Goal: Use online tool/utility: Utilize a website feature to perform a specific function

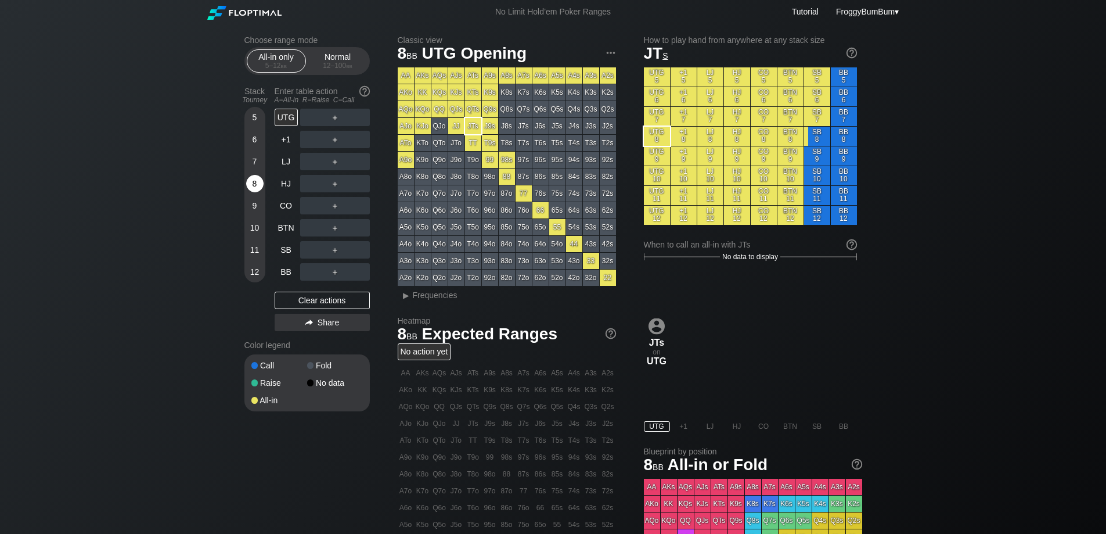
click at [255, 186] on div "8" at bounding box center [254, 183] width 17 height 17
click at [337, 57] on div "Normal 12 – 100 bb" at bounding box center [337, 61] width 53 height 22
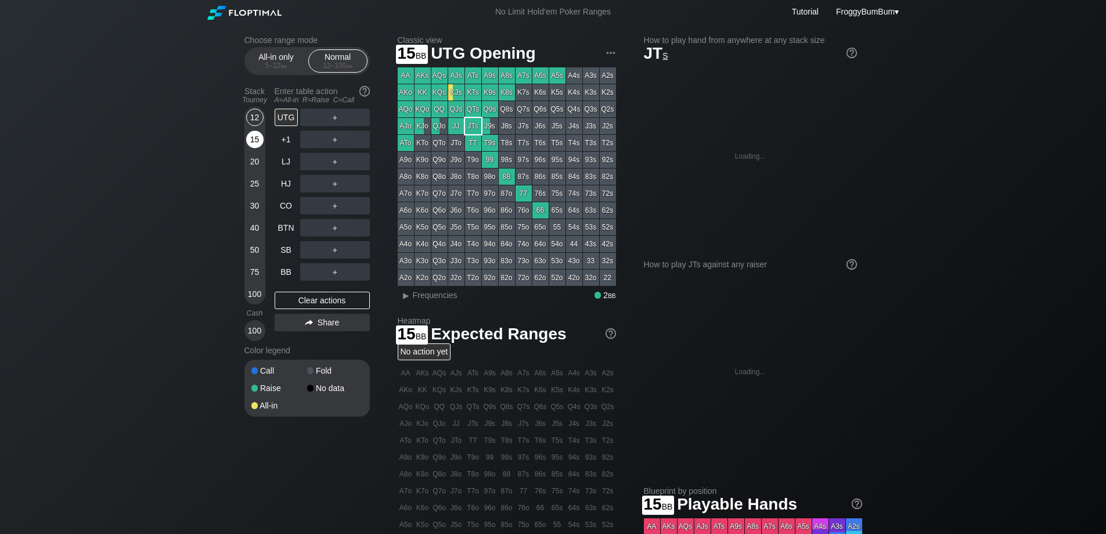
click at [261, 135] on div "15" at bounding box center [254, 139] width 17 height 17
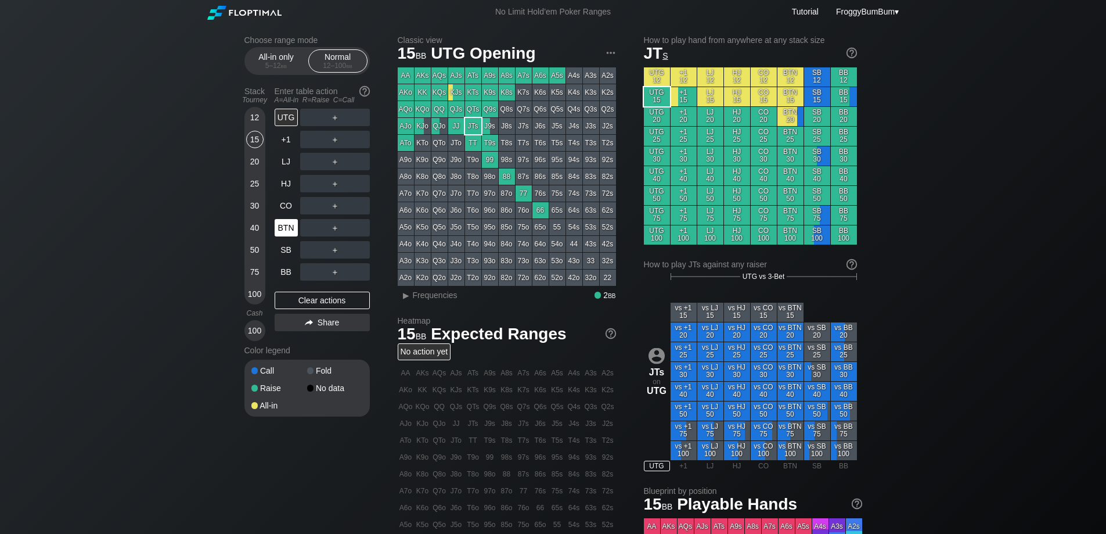
click at [288, 226] on div "BTN" at bounding box center [286, 227] width 23 height 17
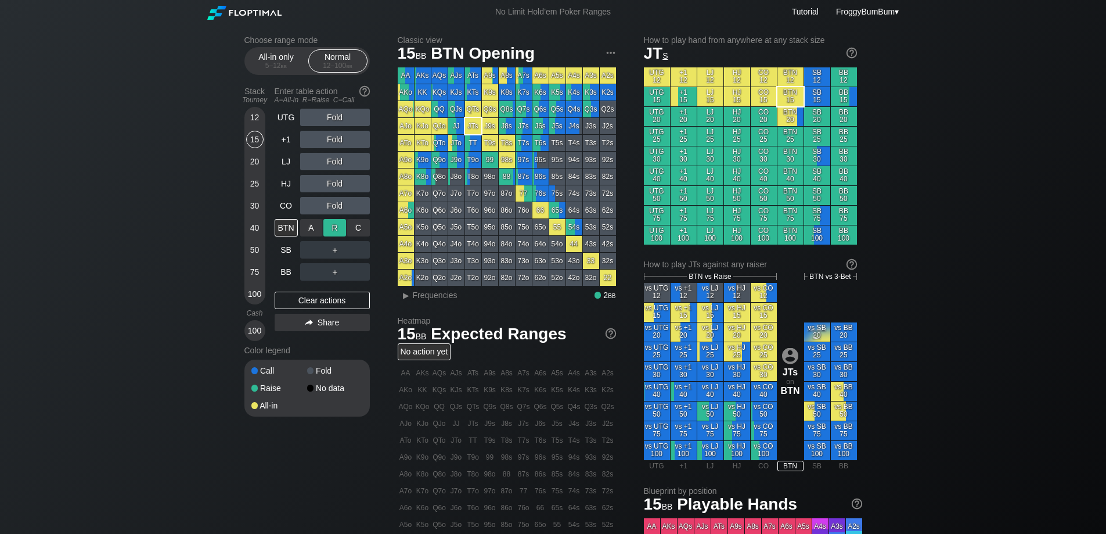
click at [333, 229] on div "R ✕" at bounding box center [334, 227] width 23 height 17
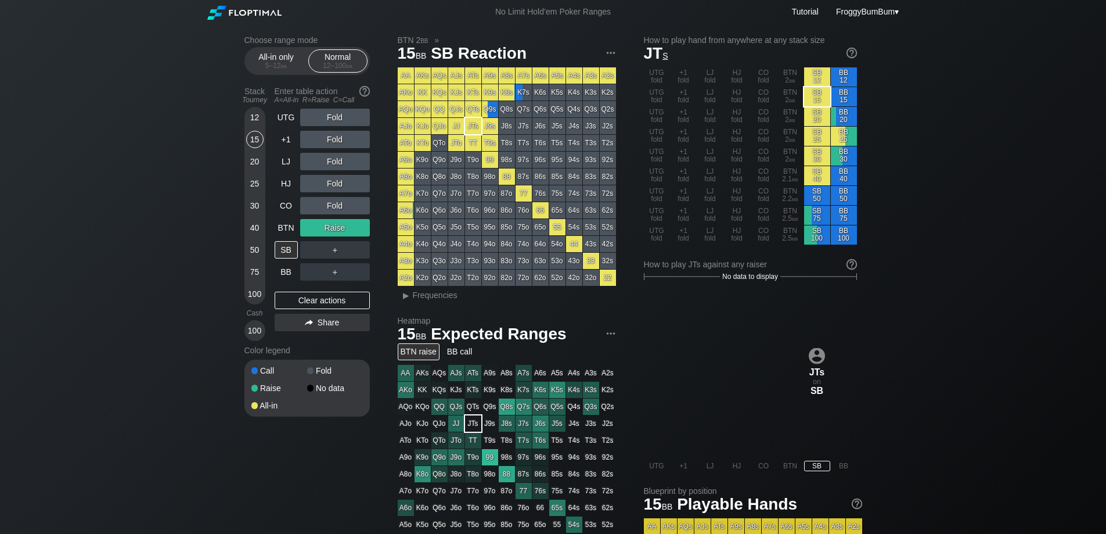
click at [257, 152] on div "15" at bounding box center [254, 142] width 17 height 22
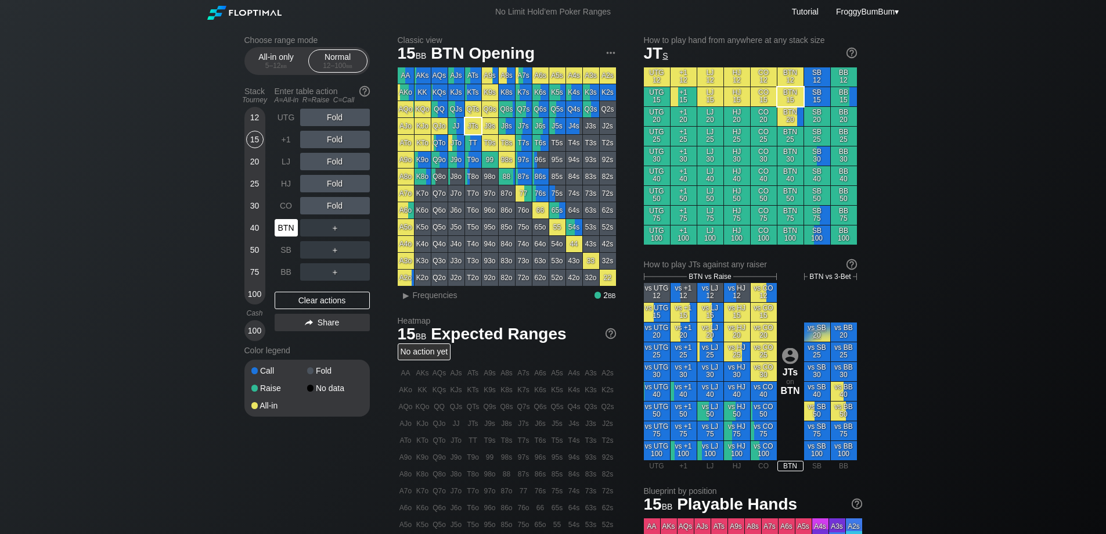
click at [288, 228] on div "BTN" at bounding box center [286, 227] width 23 height 17
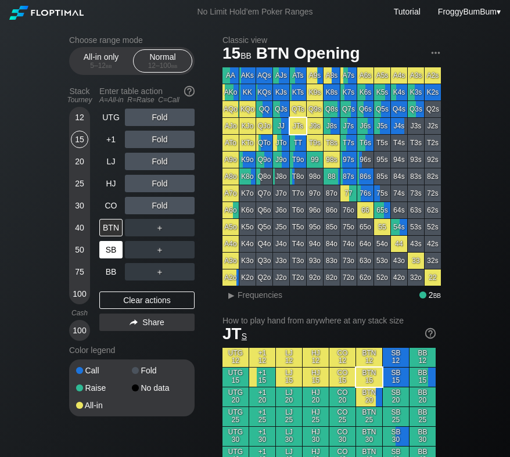
click at [110, 246] on div "SB" at bounding box center [110, 249] width 23 height 17
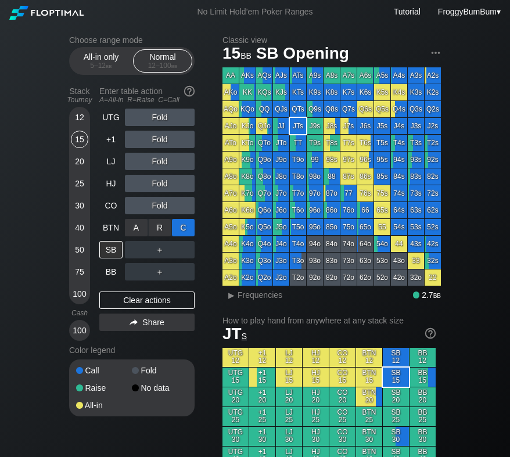
click at [181, 231] on div "C ✕" at bounding box center [183, 227] width 23 height 17
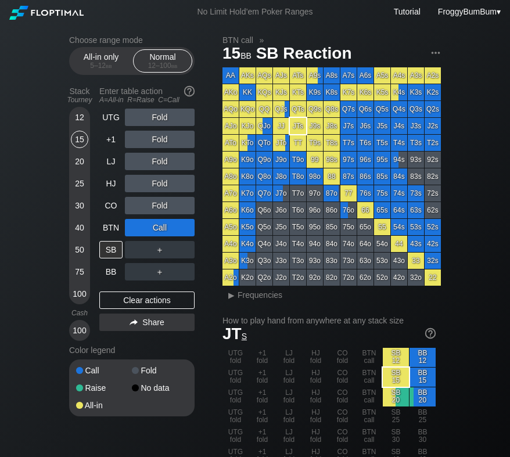
click at [76, 132] on div "15" at bounding box center [79, 139] width 17 height 17
click at [107, 228] on div "BTN" at bounding box center [110, 227] width 23 height 17
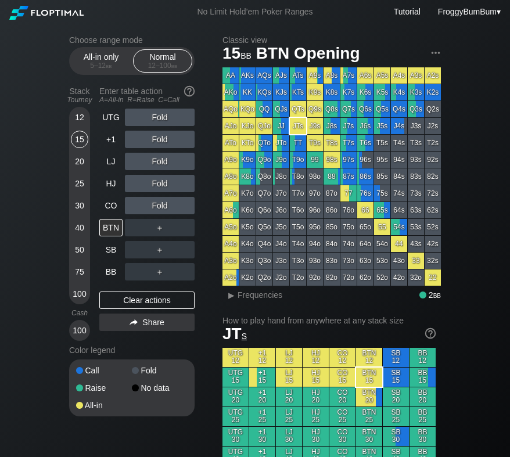
click at [81, 116] on div "12" at bounding box center [79, 117] width 17 height 17
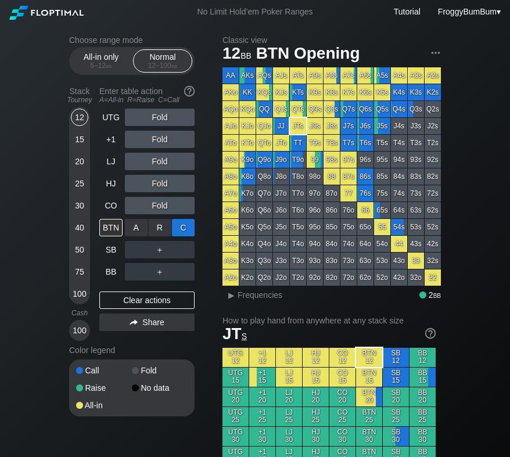
click at [183, 222] on div "C ✕" at bounding box center [183, 227] width 23 height 17
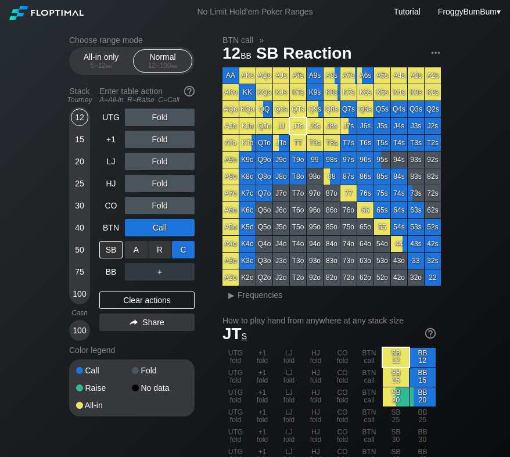
click at [185, 251] on div "C ✕" at bounding box center [183, 249] width 23 height 17
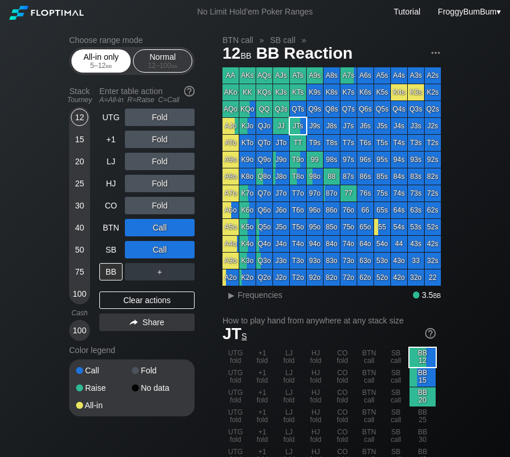
click at [102, 67] on div "5 – 12 bb" at bounding box center [101, 66] width 49 height 8
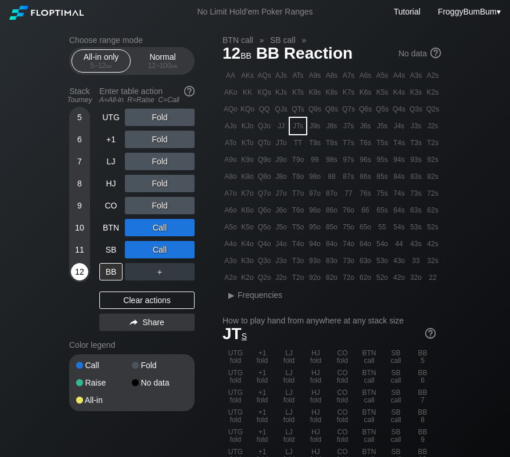
click at [75, 270] on div "12" at bounding box center [79, 271] width 17 height 17
